Goal: Task Accomplishment & Management: Manage account settings

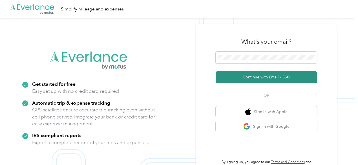
click at [264, 78] on button "Continue with Email / SSO" at bounding box center [267, 77] width 102 height 12
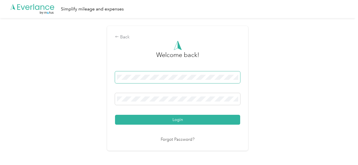
click at [115, 115] on button "Login" at bounding box center [177, 120] width 125 height 10
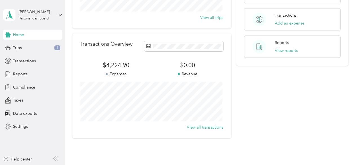
scroll to position [85, 0]
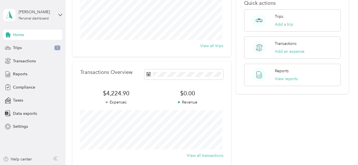
click at [310, 139] on div "Your Team View Team Team [PERSON_NAME] Manager [PERSON_NAME][EMAIL_ADDRESS][PER…" at bounding box center [292, 53] width 112 height 226
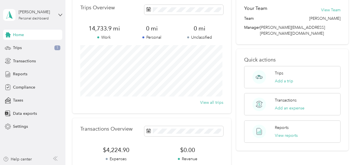
scroll to position [0, 0]
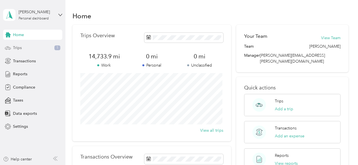
click at [17, 47] on span "Trips" at bounding box center [17, 48] width 9 height 6
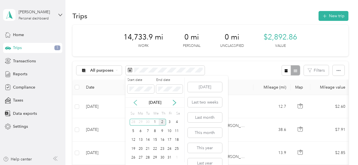
click at [136, 103] on icon at bounding box center [136, 103] width 6 height 6
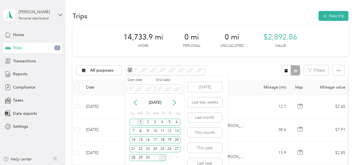
click at [140, 121] on div "1" at bounding box center [140, 122] width 7 height 7
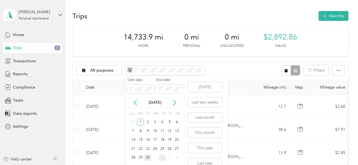
click at [150, 157] on div "30" at bounding box center [147, 157] width 7 height 7
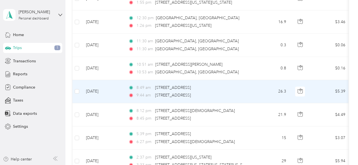
scroll to position [282, 0]
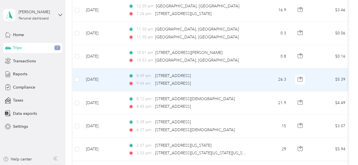
click at [226, 77] on div "8:49 am [STREET_ADDRESS]" at bounding box center [187, 76] width 119 height 6
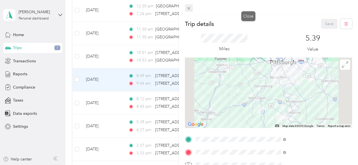
click at [191, 8] on icon at bounding box center [189, 8] width 5 height 5
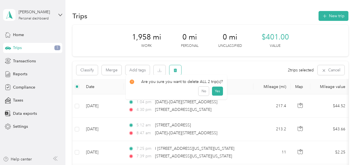
click at [177, 71] on icon "button" at bounding box center [176, 70] width 4 height 4
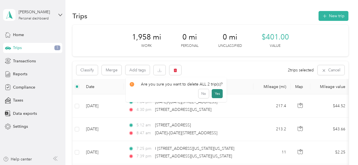
click at [216, 95] on button "Yes" at bounding box center [217, 93] width 11 height 9
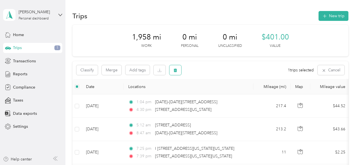
click at [177, 73] on button "button" at bounding box center [176, 70] width 12 height 10
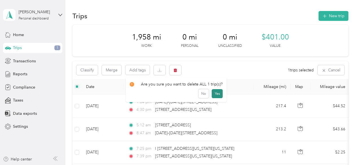
click at [218, 95] on button "Yes" at bounding box center [217, 93] width 11 height 9
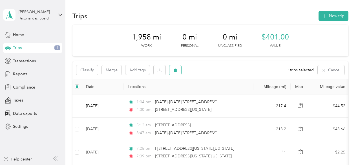
click at [177, 71] on icon "button" at bounding box center [175, 71] width 3 height 4
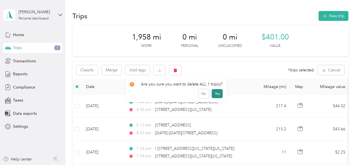
click at [214, 94] on button "Yes" at bounding box center [217, 93] width 11 height 9
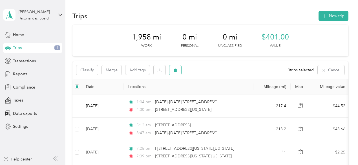
click at [176, 71] on icon "button" at bounding box center [175, 71] width 3 height 4
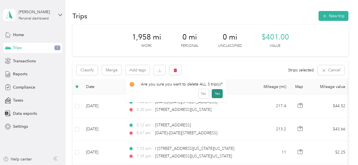
click at [214, 92] on button "Yes" at bounding box center [217, 93] width 11 height 9
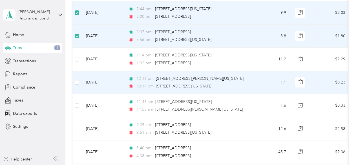
scroll to position [366, 0]
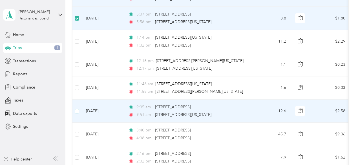
click at [78, 108] on label at bounding box center [77, 111] width 5 height 6
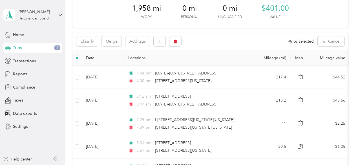
scroll to position [28, 0]
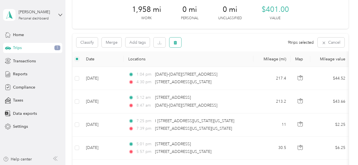
click at [175, 42] on icon "button" at bounding box center [175, 43] width 3 height 4
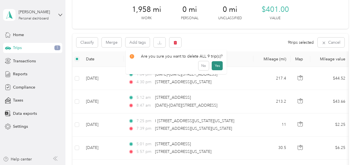
click at [216, 65] on button "Yes" at bounding box center [217, 65] width 11 height 9
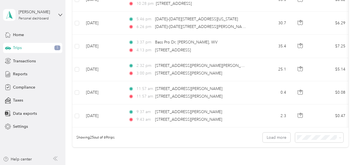
scroll to position [536, 0]
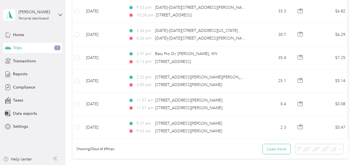
click at [272, 150] on button "Load more" at bounding box center [277, 149] width 28 height 10
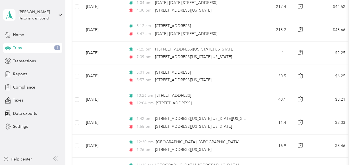
scroll to position [0, 0]
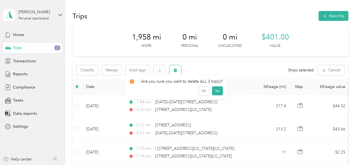
click at [176, 70] on icon "button" at bounding box center [176, 70] width 4 height 4
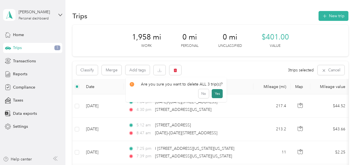
click at [214, 93] on button "Yes" at bounding box center [217, 93] width 11 height 9
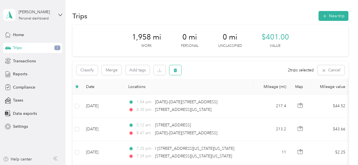
click at [174, 71] on icon "button" at bounding box center [176, 70] width 4 height 4
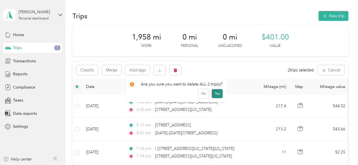
click at [218, 95] on button "Yes" at bounding box center [217, 93] width 11 height 9
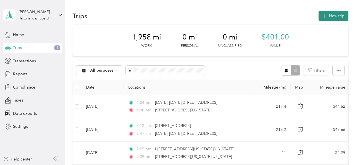
click at [327, 16] on button "New trip" at bounding box center [334, 16] width 30 height 10
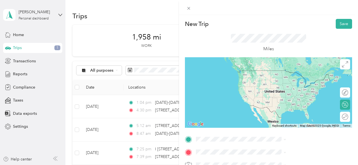
click at [292, 94] on span "[STREET_ADDRESS][US_STATE]" at bounding box center [294, 91] width 56 height 5
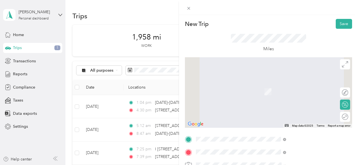
click at [282, 87] on span "[STREET_ADDRESS][PERSON_NAME][US_STATE]" at bounding box center [305, 87] width 78 height 10
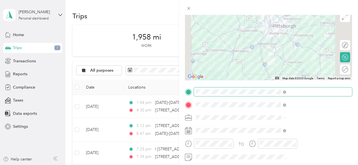
scroll to position [56, 0]
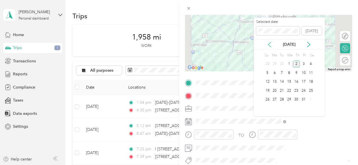
click at [270, 42] on icon at bounding box center [270, 45] width 6 height 6
click at [290, 80] on div "17" at bounding box center [289, 81] width 7 height 7
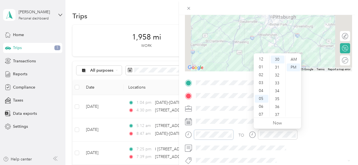
scroll to position [0, 0]
click at [262, 76] on div "02" at bounding box center [262, 75] width 14 height 8
click at [278, 113] on div "44" at bounding box center [278, 114] width 14 height 8
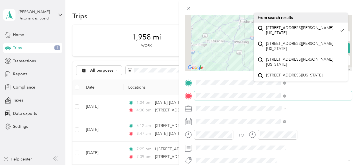
scroll to position [0, 34]
click at [345, 100] on span at bounding box center [273, 95] width 158 height 9
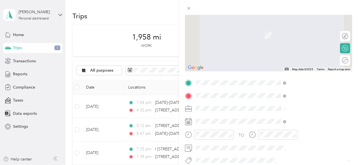
click at [287, 119] on span "[STREET_ADDRESS][US_STATE]" at bounding box center [294, 115] width 56 height 5
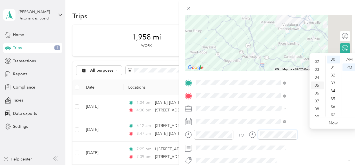
scroll to position [6, 0]
click at [319, 76] on div "03" at bounding box center [318, 78] width 14 height 8
click at [333, 65] on div "20" at bounding box center [334, 65] width 14 height 8
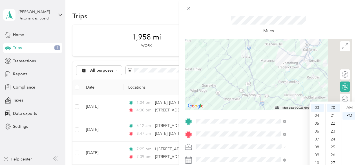
scroll to position [0, 0]
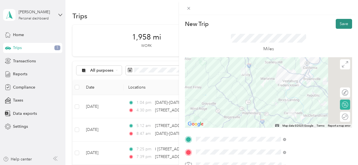
click at [341, 23] on button "Save" at bounding box center [344, 24] width 16 height 10
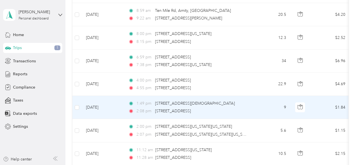
scroll to position [677, 0]
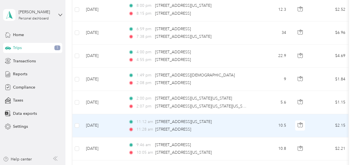
click at [250, 131] on td "11:12 am [STREET_ADDRESS][US_STATE] 11:28 am [STREET_ADDRESS]" at bounding box center [189, 125] width 130 height 23
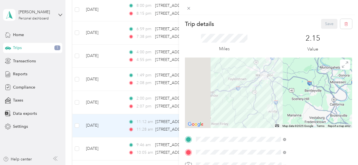
click at [229, 123] on div "Trip details Save This trip cannot be edited because it is either under review,…" at bounding box center [179, 82] width 358 height 165
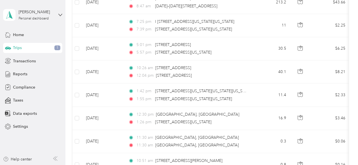
scroll to position [56, 0]
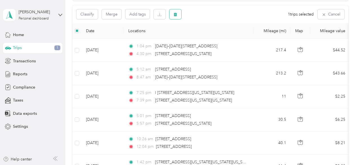
click at [177, 16] on icon "button" at bounding box center [176, 14] width 4 height 4
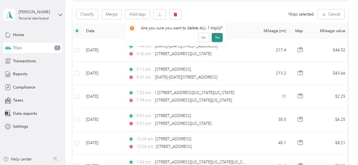
click at [214, 39] on button "Yes" at bounding box center [217, 37] width 11 height 9
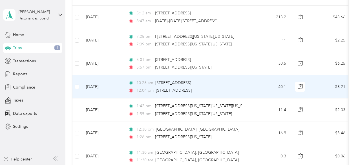
scroll to position [0, 0]
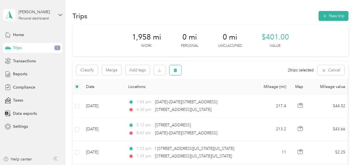
click at [176, 70] on icon "button" at bounding box center [175, 71] width 3 height 4
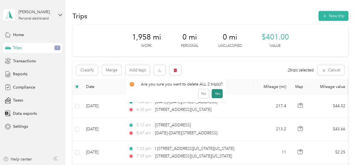
click at [216, 92] on button "Yes" at bounding box center [217, 93] width 11 height 9
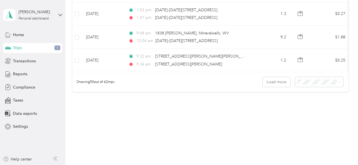
scroll to position [1185, 0]
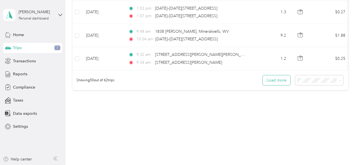
click at [270, 80] on button "Load more" at bounding box center [277, 80] width 28 height 10
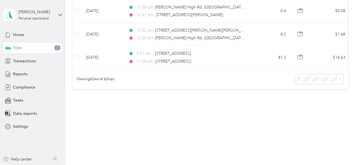
scroll to position [1437, 0]
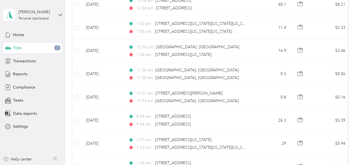
scroll to position [0, 0]
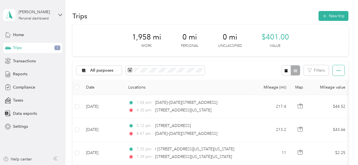
click at [337, 70] on icon "button" at bounding box center [339, 71] width 4 height 4
click at [249, 70] on div "All purposes Filters" at bounding box center [211, 70] width 276 height 18
click at [331, 90] on span "Export" at bounding box center [329, 90] width 12 height 5
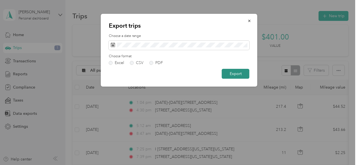
click at [233, 73] on button "Export" at bounding box center [236, 74] width 28 height 10
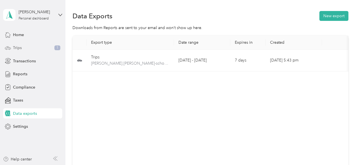
click at [19, 50] on span "Trips" at bounding box center [17, 48] width 9 height 6
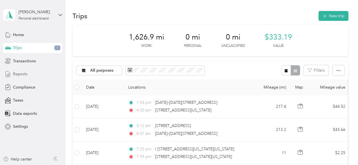
click at [21, 74] on span "Reports" at bounding box center [20, 74] width 14 height 6
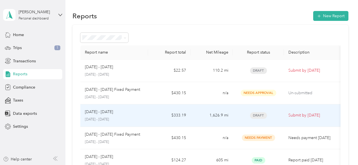
click at [103, 111] on p "[DATE] - [DATE]" at bounding box center [99, 112] width 28 height 6
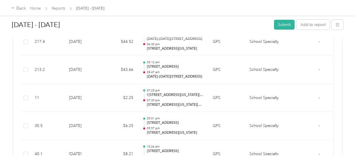
scroll to position [56, 0]
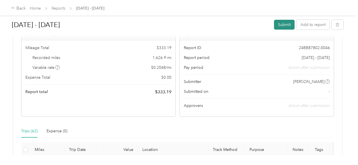
click at [282, 25] on button "Submit" at bounding box center [284, 25] width 21 height 10
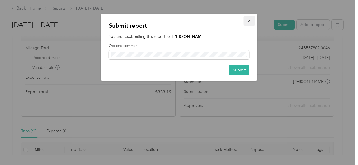
click at [250, 21] on icon "button" at bounding box center [250, 21] width 4 height 4
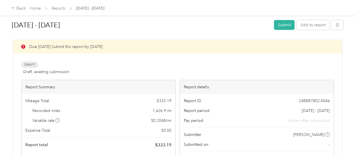
scroll to position [0, 0]
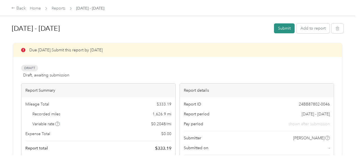
click at [284, 30] on button "Submit" at bounding box center [284, 28] width 21 height 10
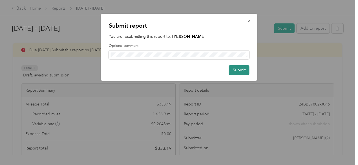
click at [240, 70] on button "Submit" at bounding box center [239, 70] width 21 height 10
